Goal: Communication & Community: Answer question/provide support

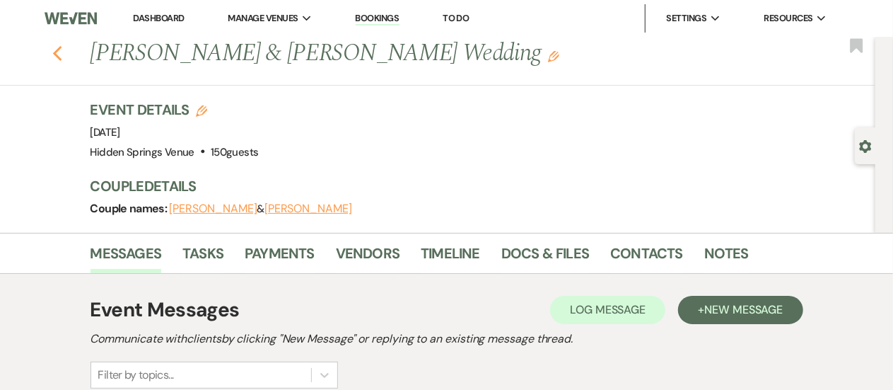
click at [62, 49] on use "button" at bounding box center [56, 54] width 9 height 16
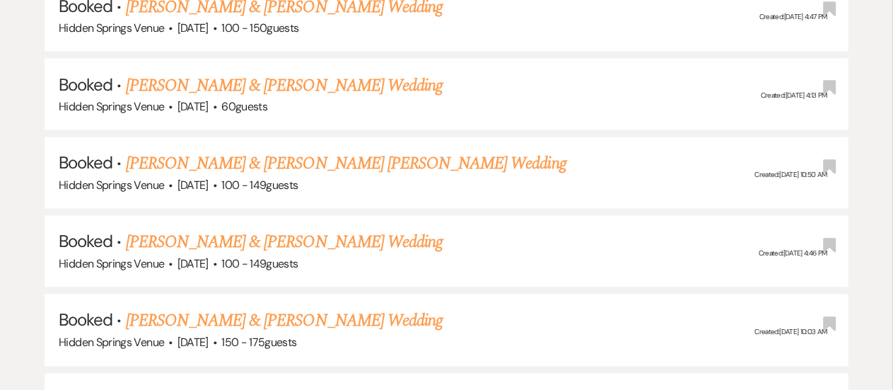
scroll to position [1211, 0]
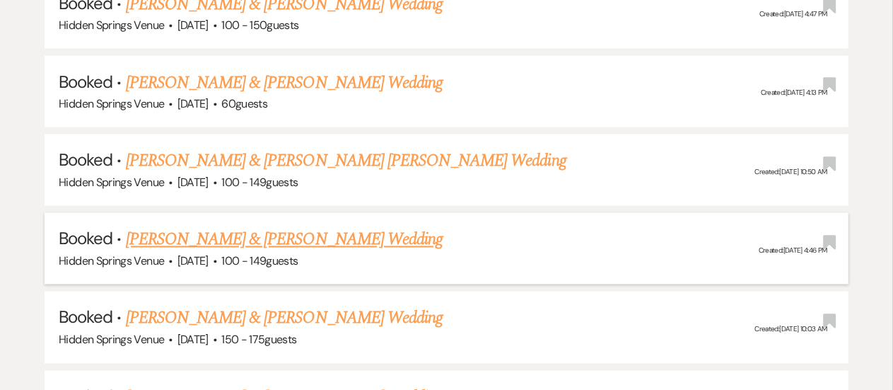
click at [314, 233] on link "[PERSON_NAME] & [PERSON_NAME] Wedding" at bounding box center [284, 239] width 317 height 25
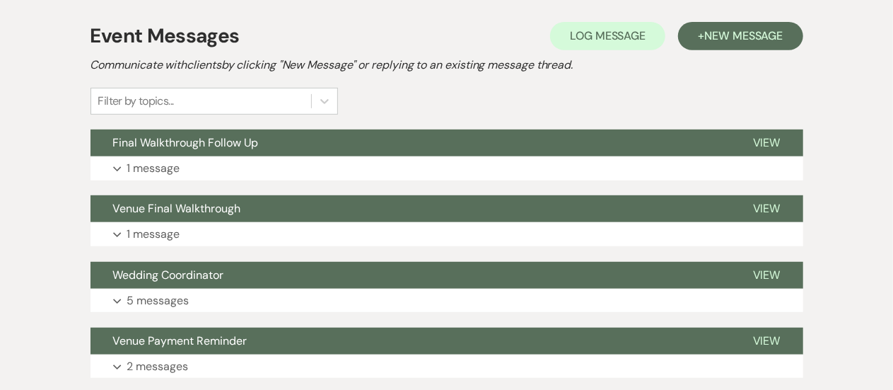
scroll to position [297, 0]
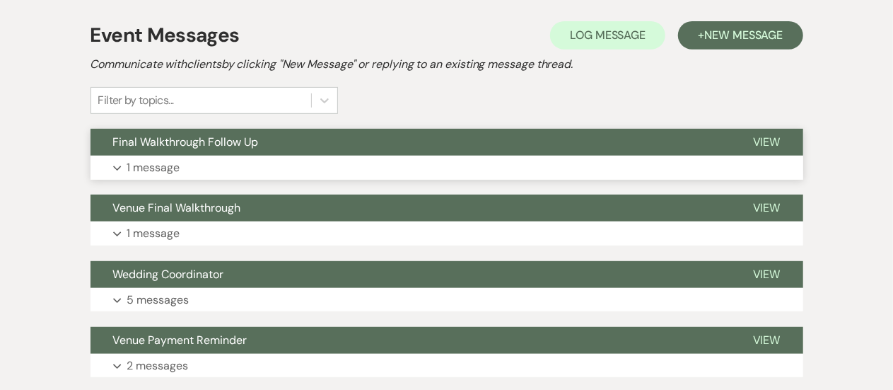
click at [149, 170] on p "1 message" at bounding box center [153, 167] width 53 height 18
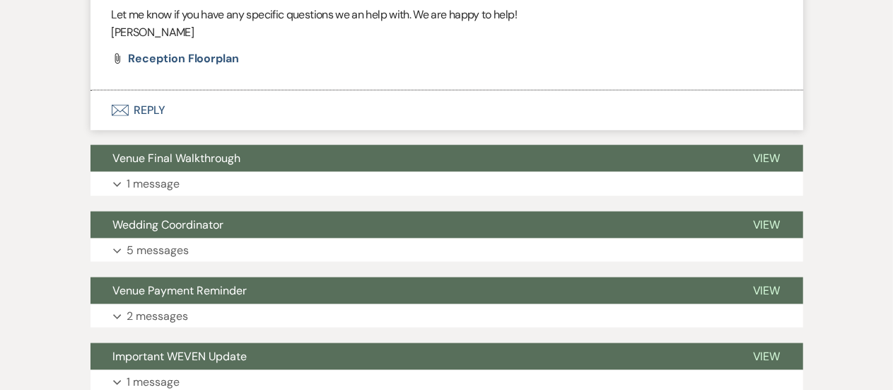
scroll to position [806, 0]
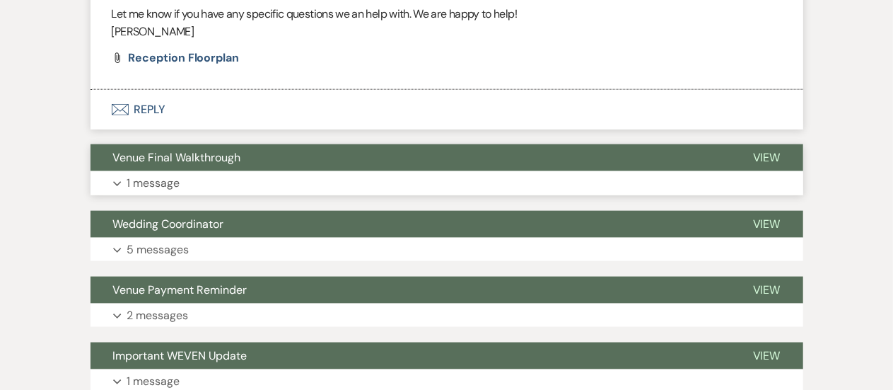
click at [160, 183] on p "1 message" at bounding box center [153, 183] width 53 height 18
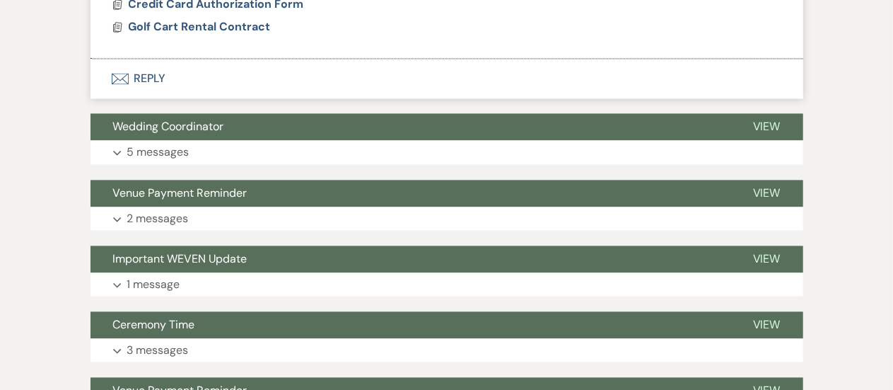
scroll to position [1411, 0]
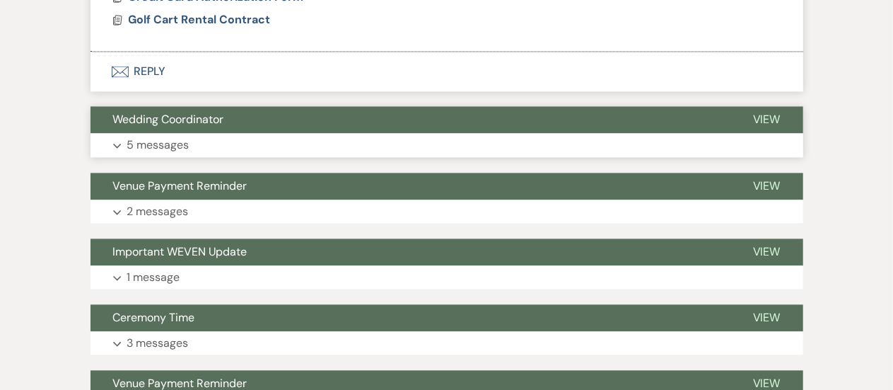
click at [157, 140] on p "5 messages" at bounding box center [158, 145] width 62 height 18
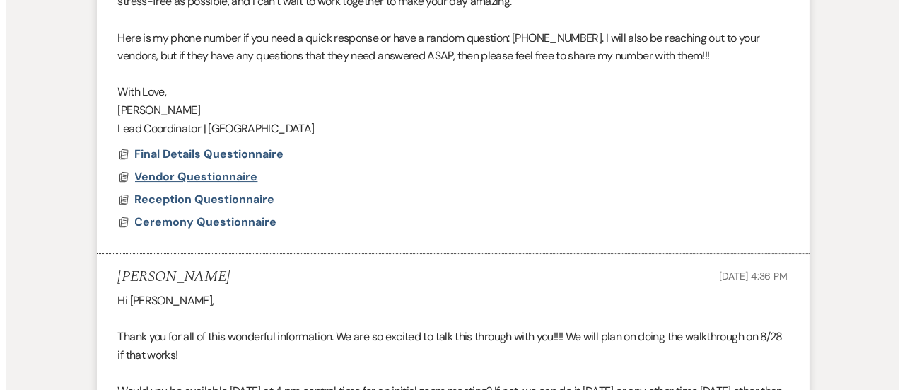
scroll to position [2278, 0]
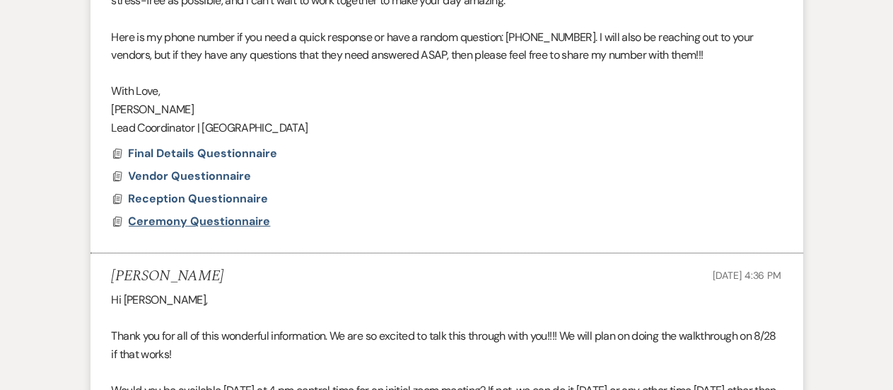
click at [212, 216] on span "Ceremony Questionnaire" at bounding box center [200, 221] width 142 height 15
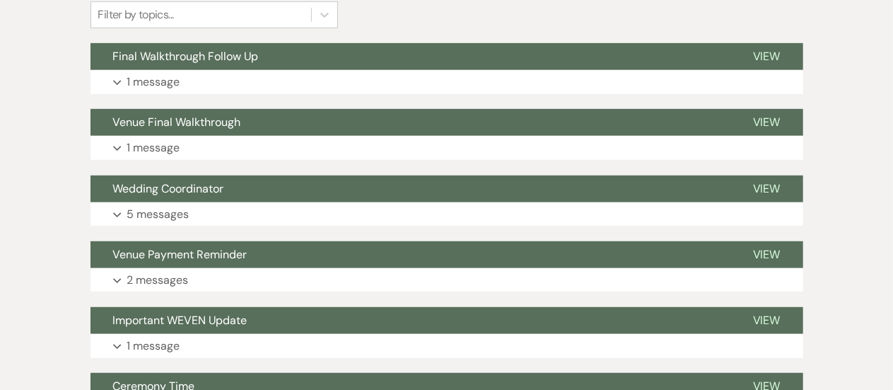
scroll to position [403, 0]
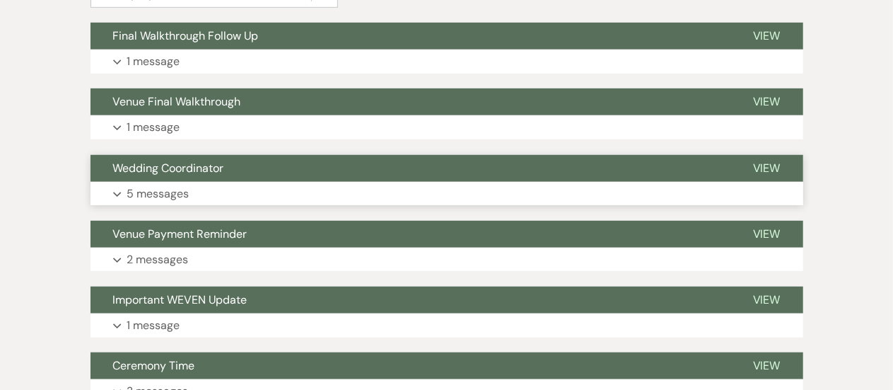
click at [175, 191] on p "5 messages" at bounding box center [158, 194] width 62 height 18
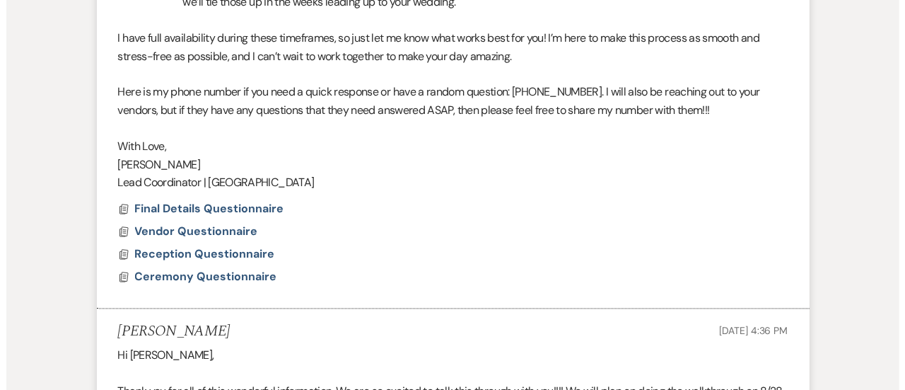
scroll to position [1263, 0]
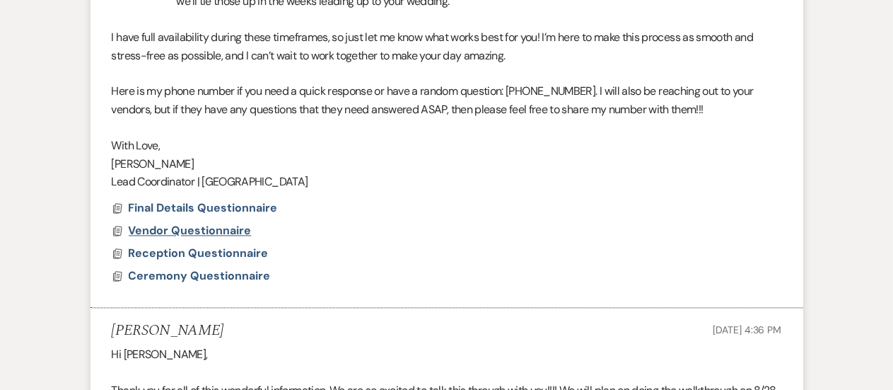
click at [215, 228] on span "Vendor Questionnaire" at bounding box center [190, 231] width 123 height 15
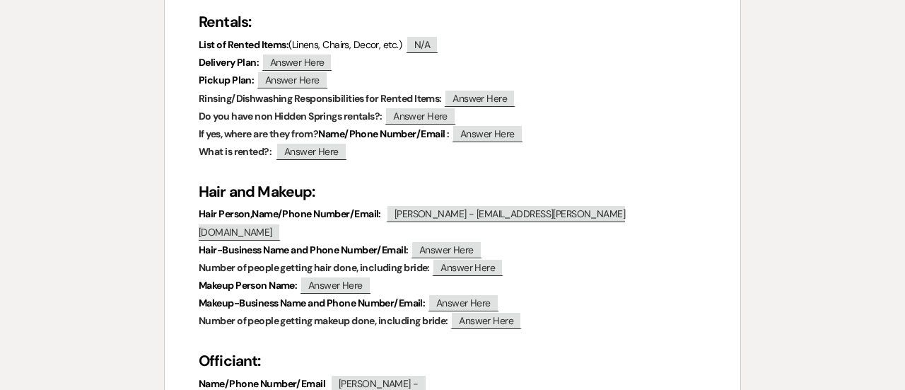
scroll to position [1420, 0]
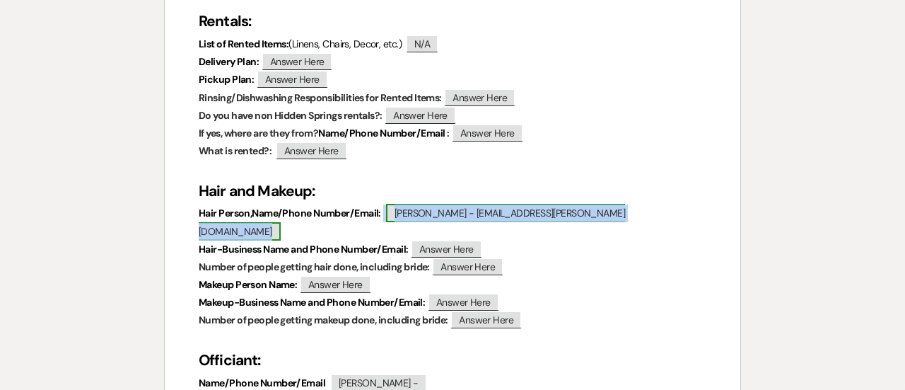
click at [519, 213] on span "[PERSON_NAME] - [EMAIL_ADDRESS][PERSON_NAME][DOMAIN_NAME]" at bounding box center [412, 222] width 427 height 36
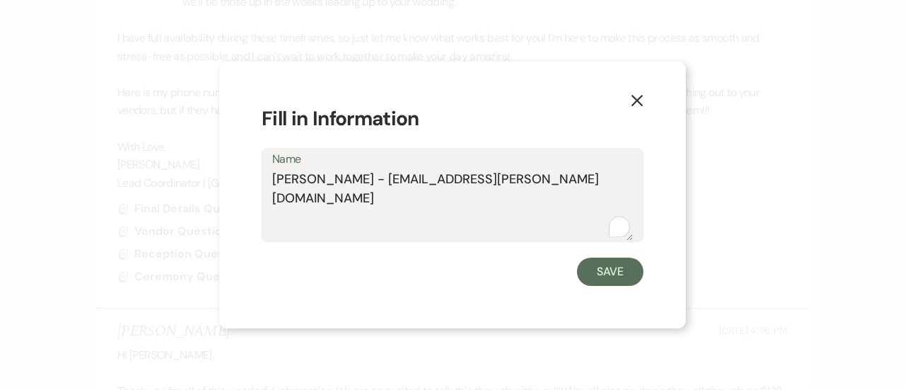
drag, startPoint x: 534, startPoint y: 175, endPoint x: 374, endPoint y: 175, distance: 160.6
click at [374, 175] on textarea "[PERSON_NAME] - [EMAIL_ADDRESS][PERSON_NAME][DOMAIN_NAME]" at bounding box center [452, 205] width 361 height 71
click at [641, 98] on icon "X" at bounding box center [637, 100] width 13 height 13
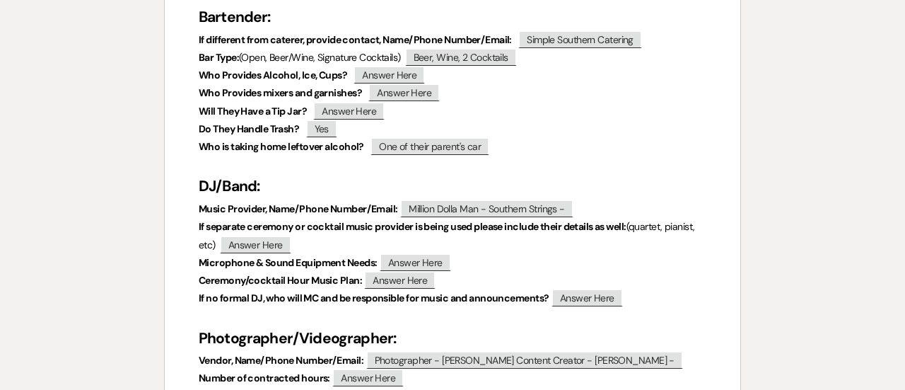
scroll to position [988, 0]
